Goal: Navigation & Orientation: Find specific page/section

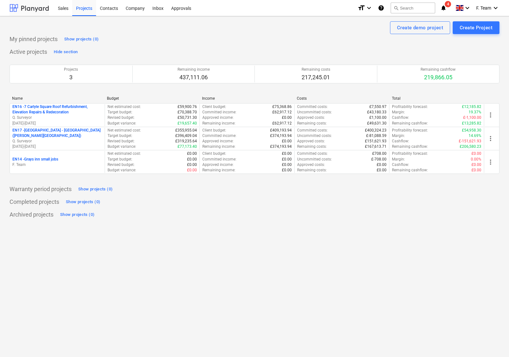
click at [28, 9] on div at bounding box center [29, 8] width 39 height 16
click at [37, 7] on div at bounding box center [29, 8] width 39 height 16
